Goal: Task Accomplishment & Management: Use online tool/utility

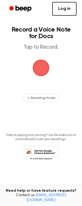
click at [61, 9] on link "Log in" at bounding box center [64, 9] width 24 height 14
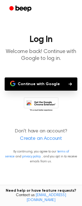
click at [65, 86] on button "Continue with Google" at bounding box center [41, 83] width 73 height 13
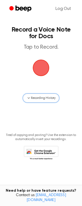
click at [27, 97] on icon "button" at bounding box center [29, 98] width 4 height 4
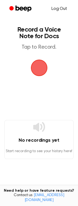
click at [61, 7] on link "Log Out" at bounding box center [59, 8] width 27 height 13
